Goal: Task Accomplishment & Management: Complete application form

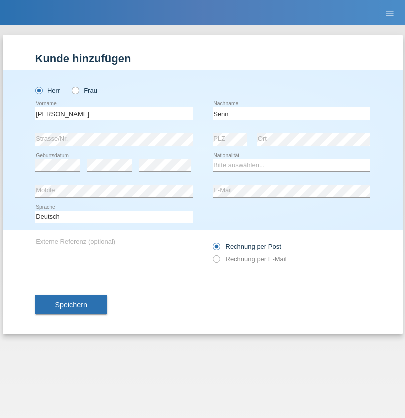
type input "Senn"
select select "CH"
select select "en"
radio input "true"
click at [114, 113] on input "text" at bounding box center [114, 113] width 158 height 13
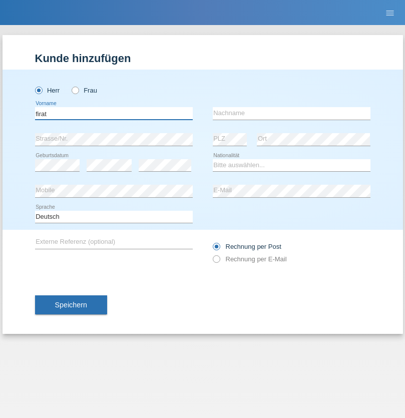
type input "firat"
click at [291, 113] on input "text" at bounding box center [292, 113] width 158 height 13
type input "kara"
select select "CH"
radio input "true"
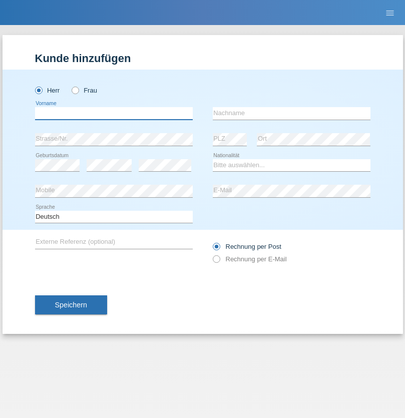
click at [114, 113] on input "text" at bounding box center [114, 113] width 158 height 13
type input "Francesco"
click at [291, 113] on input "text" at bounding box center [292, 113] width 158 height 13
type input "Fortugno"
select select "IT"
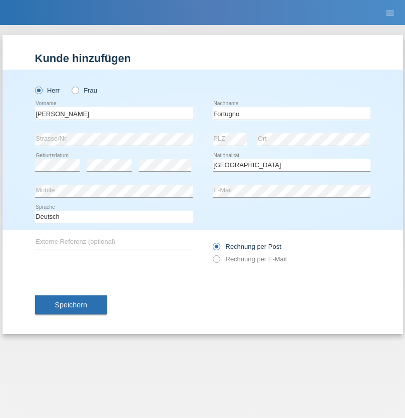
select select "C"
select select "09"
select select "08"
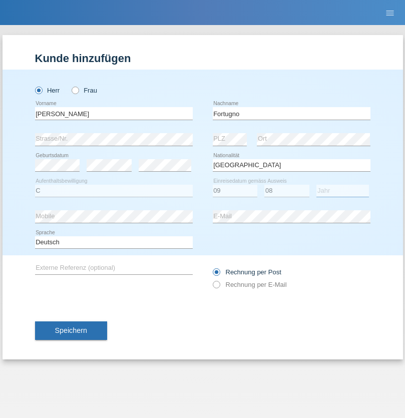
select select "2006"
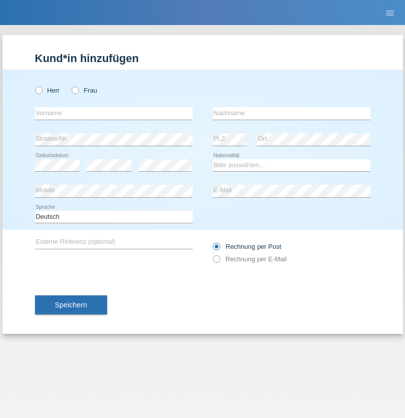
radio input "true"
click at [114, 113] on input "text" at bounding box center [114, 113] width 158 height 13
type input "Farkash"
click at [291, 113] on input "text" at bounding box center [292, 113] width 158 height 13
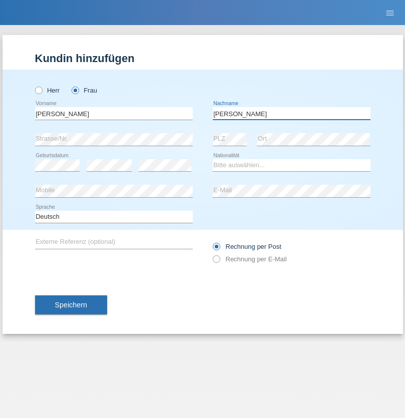
type input "Yolana"
select select "UA"
select select "C"
select select "23"
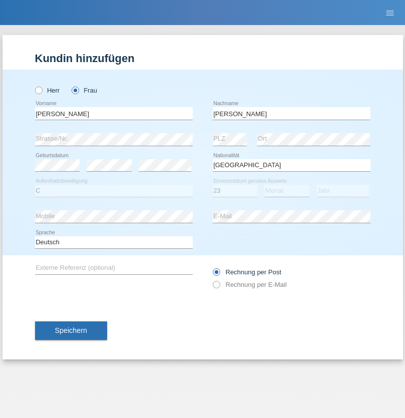
select select "10"
select select "2021"
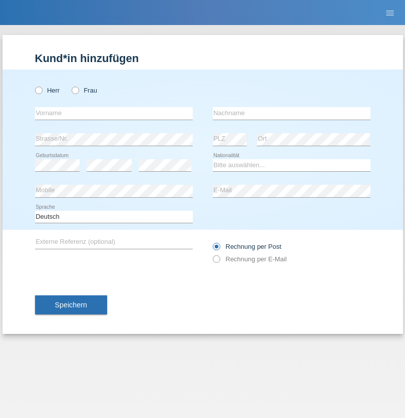
radio input "true"
click at [114, 113] on input "text" at bounding box center [114, 113] width 158 height 13
type input "Terezie"
click at [291, 113] on input "text" at bounding box center [292, 113] width 158 height 13
type input "Zachariášová"
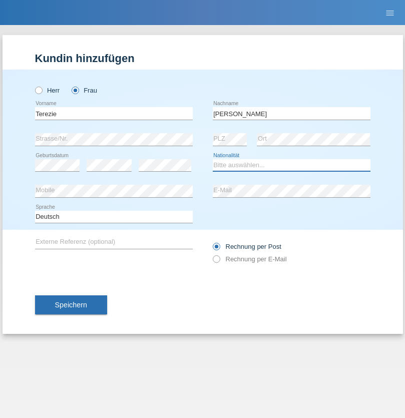
select select "CH"
radio input "true"
click at [114, 113] on input "text" at bounding box center [114, 113] width 158 height 13
type input "Nuria"
click at [291, 113] on input "text" at bounding box center [292, 113] width 158 height 13
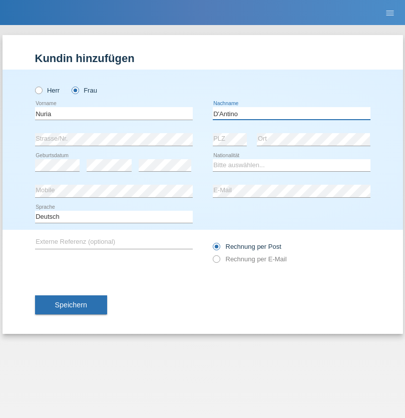
type input "D'Antino"
select select "CH"
